Goal: Task Accomplishment & Management: Manage account settings

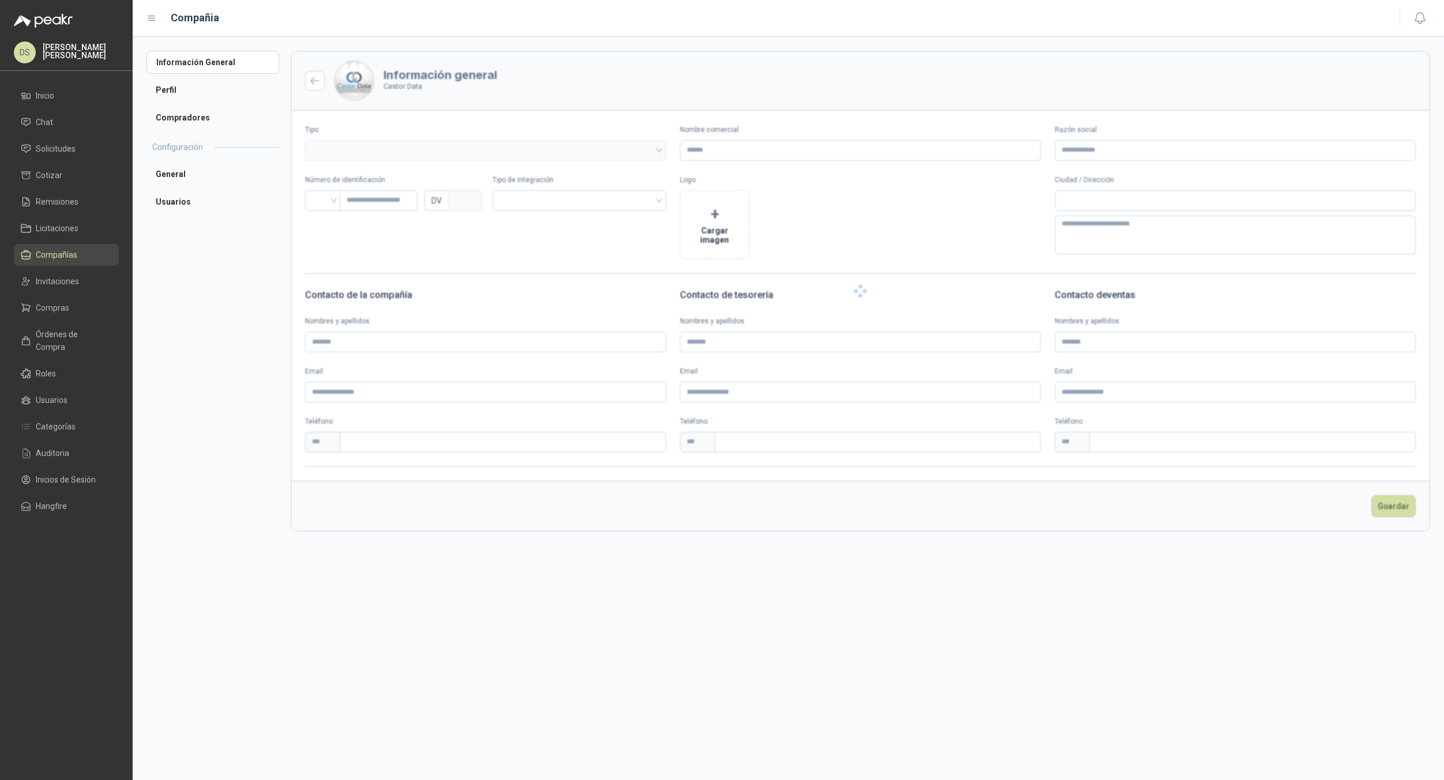
type input "**********"
type input "*********"
type input "*"
